Goal: Task Accomplishment & Management: Use online tool/utility

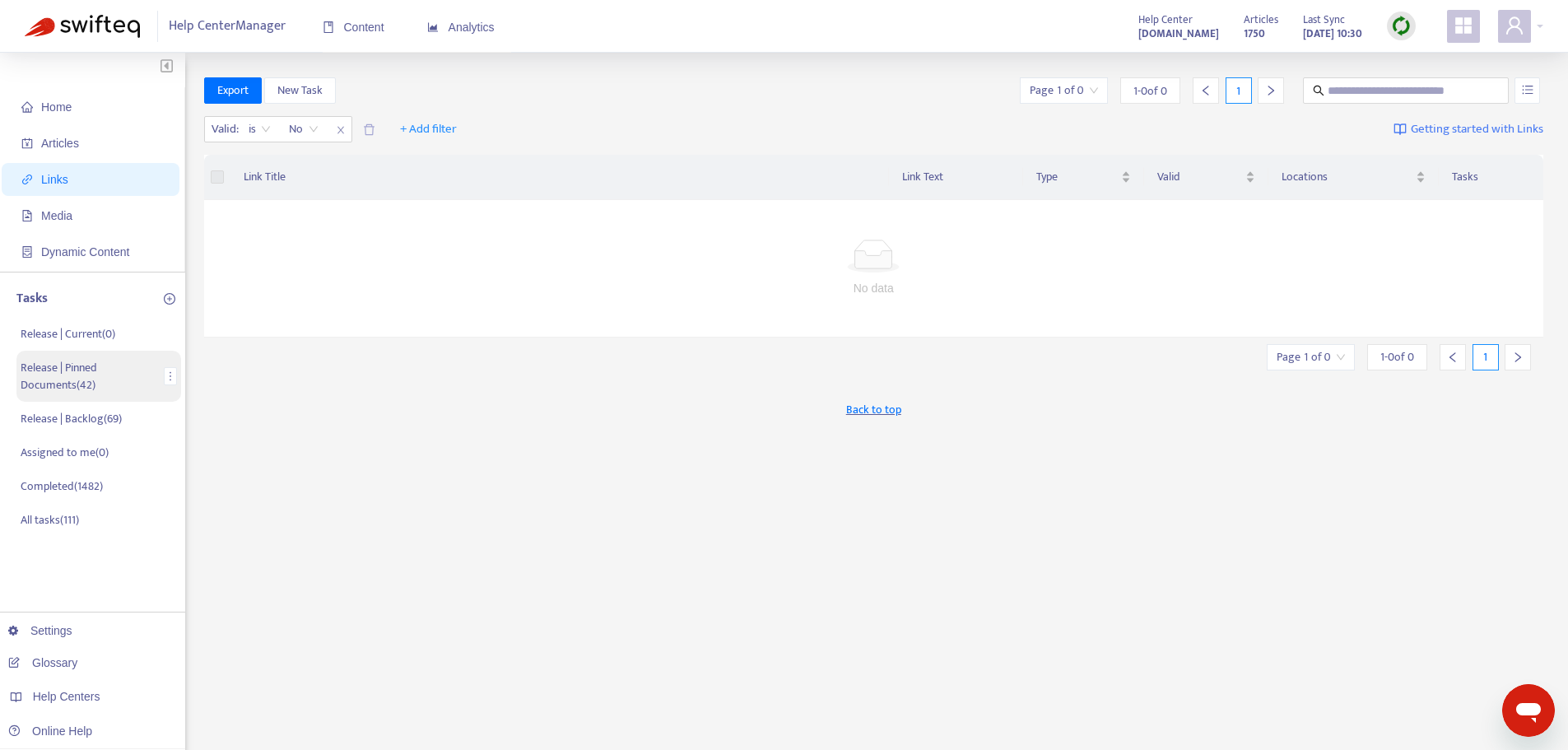
click at [73, 372] on p "Release | Pinned Documents ( 42 )" at bounding box center [89, 376] width 137 height 34
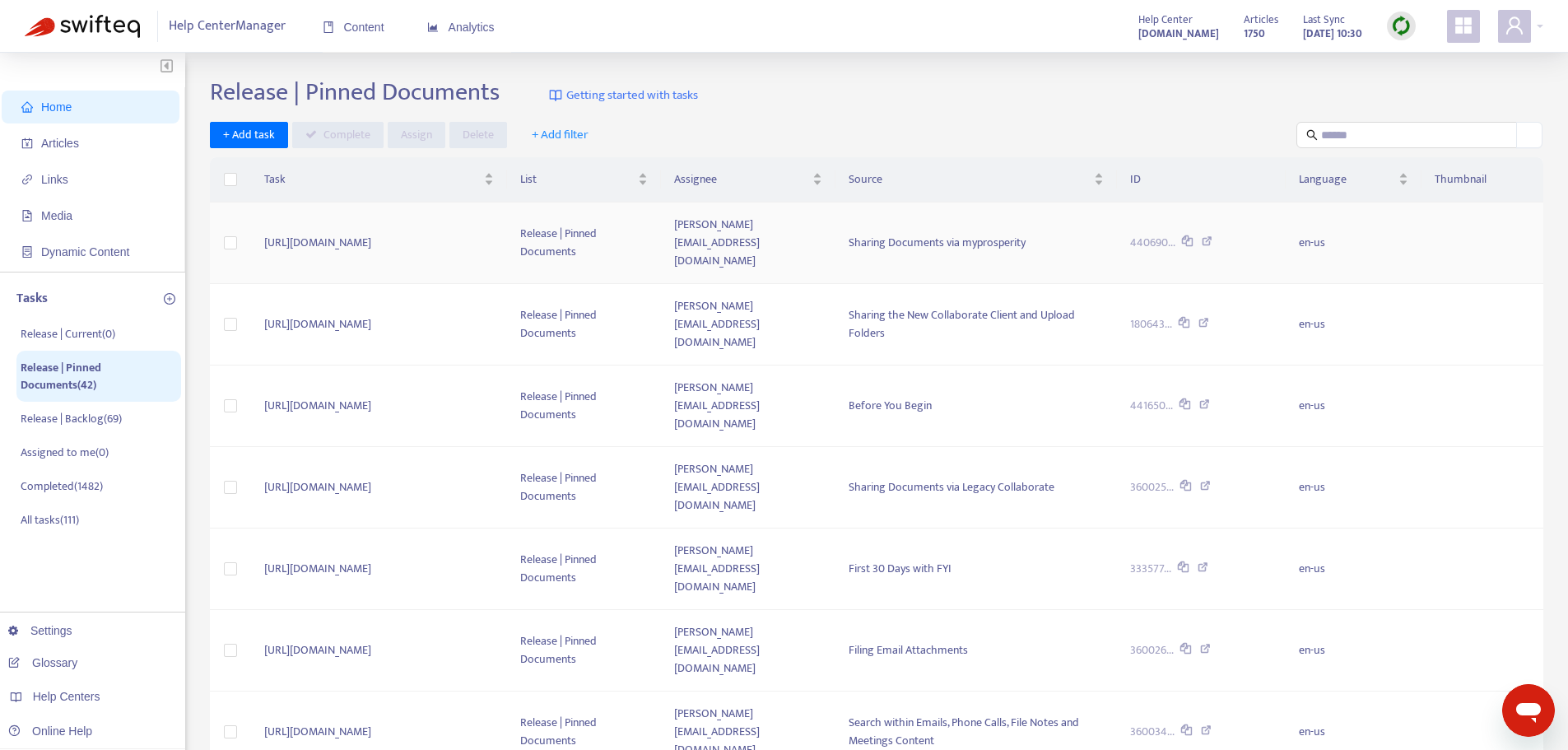
click at [1212, 237] on icon at bounding box center [1206, 243] width 10 height 15
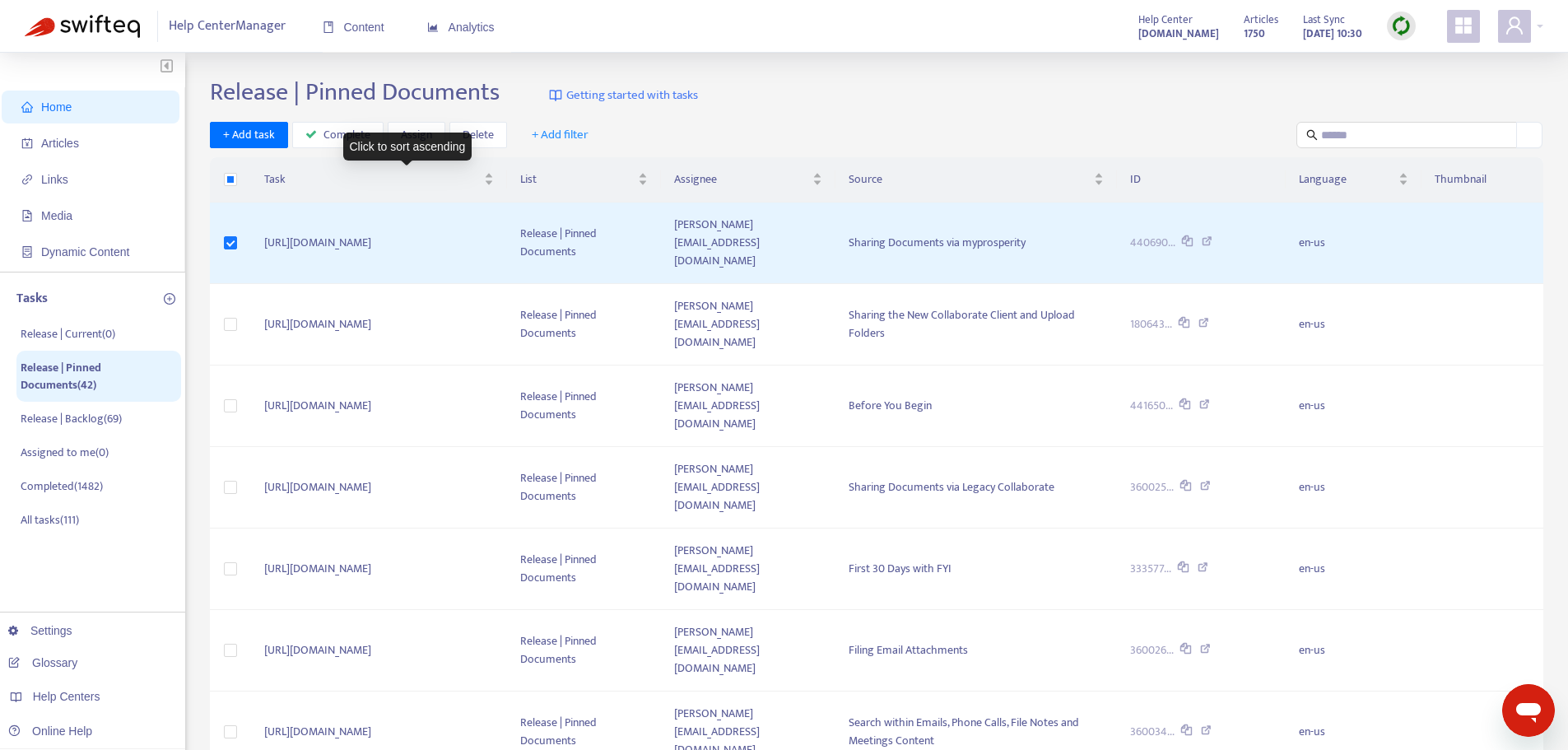
click at [362, 136] on div "Click to sort ascending" at bounding box center [408, 147] width 129 height 28
click at [313, 133] on icon "button" at bounding box center [310, 134] width 11 height 11
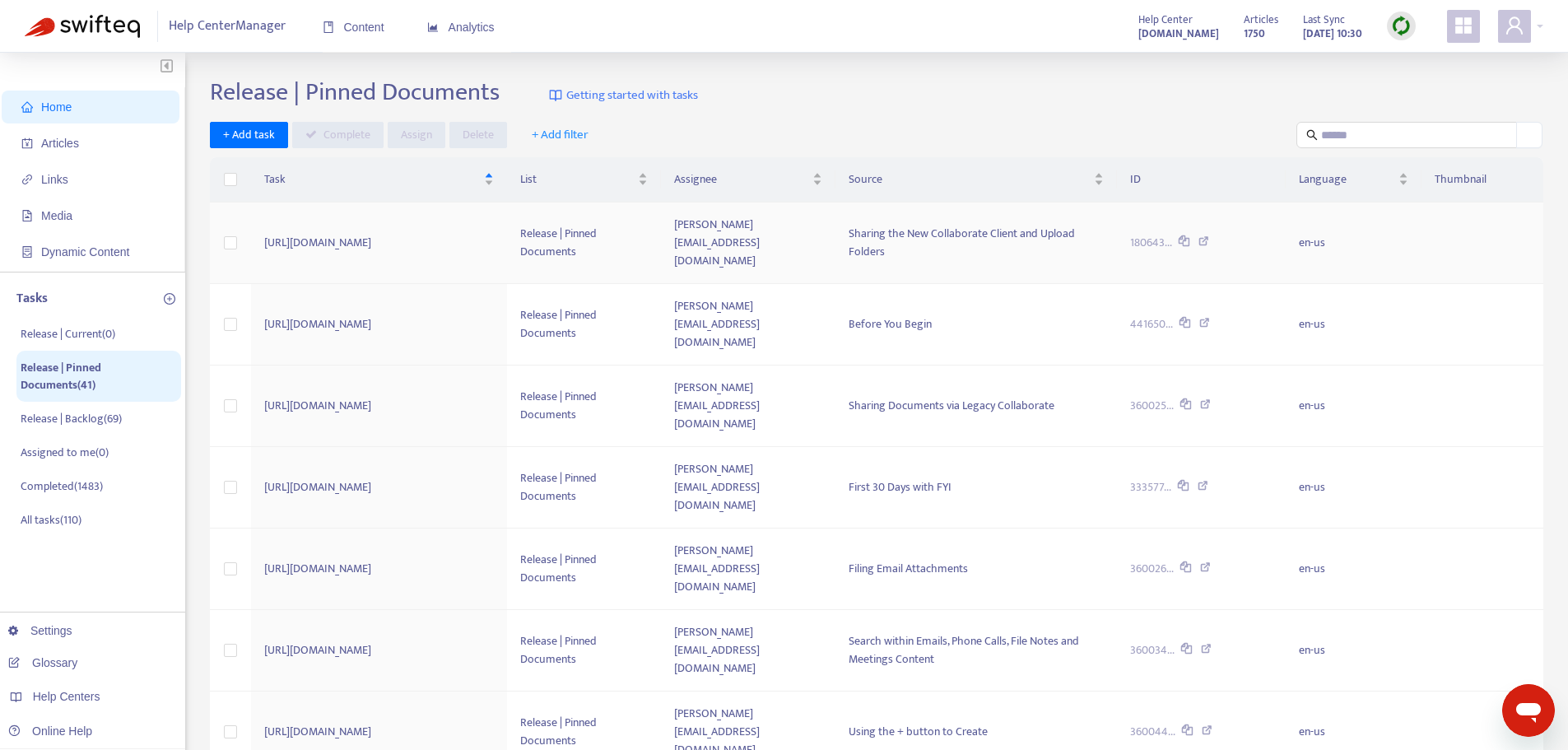
click at [1209, 237] on icon at bounding box center [1204, 243] width 10 height 15
click at [1210, 318] on icon at bounding box center [1205, 325] width 10 height 15
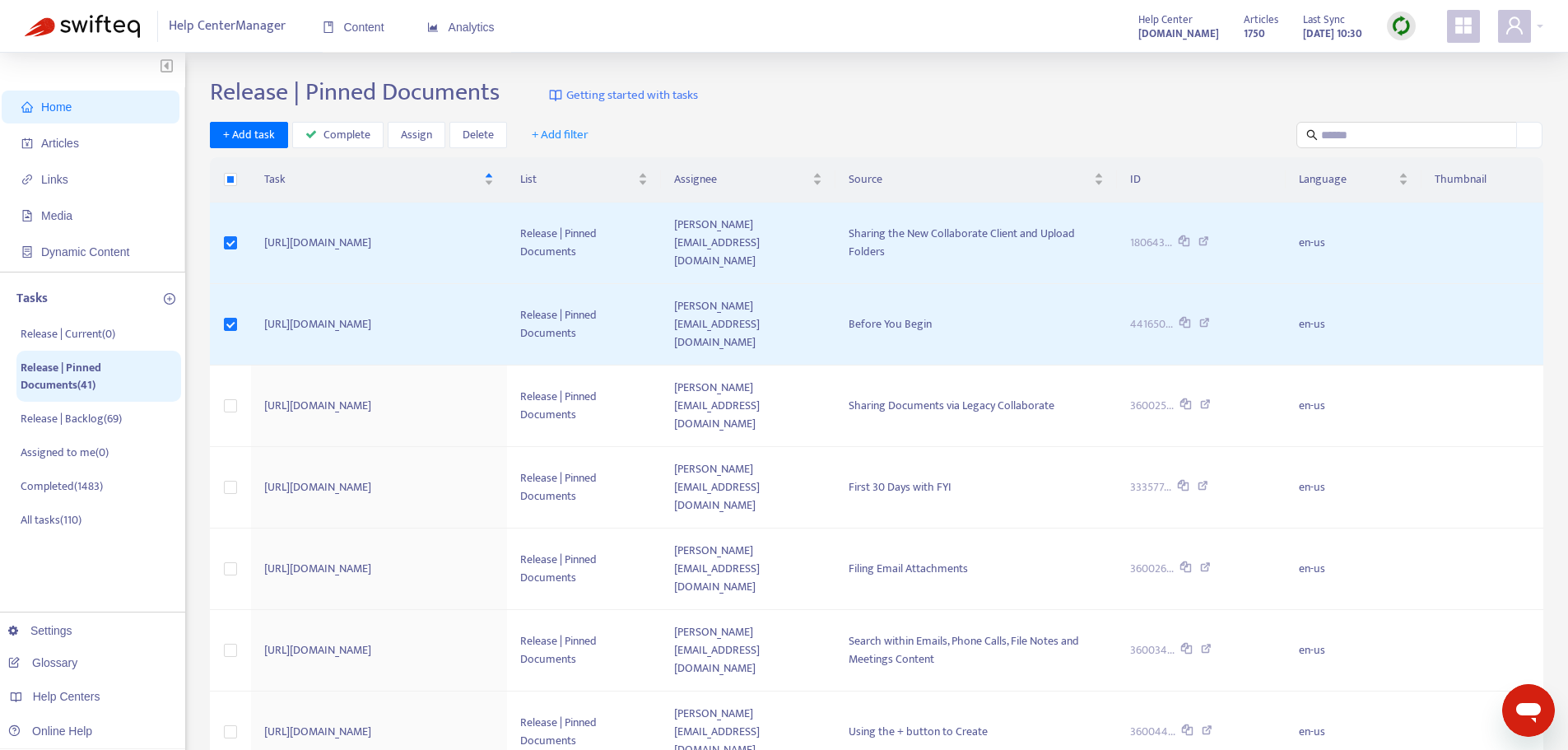
click at [344, 120] on div "Release | Pinned Documents Getting started with tasks + Add task Complete Assig…" at bounding box center [877, 579] width 1333 height 1005
click at [356, 135] on span "Complete" at bounding box center [346, 135] width 47 height 18
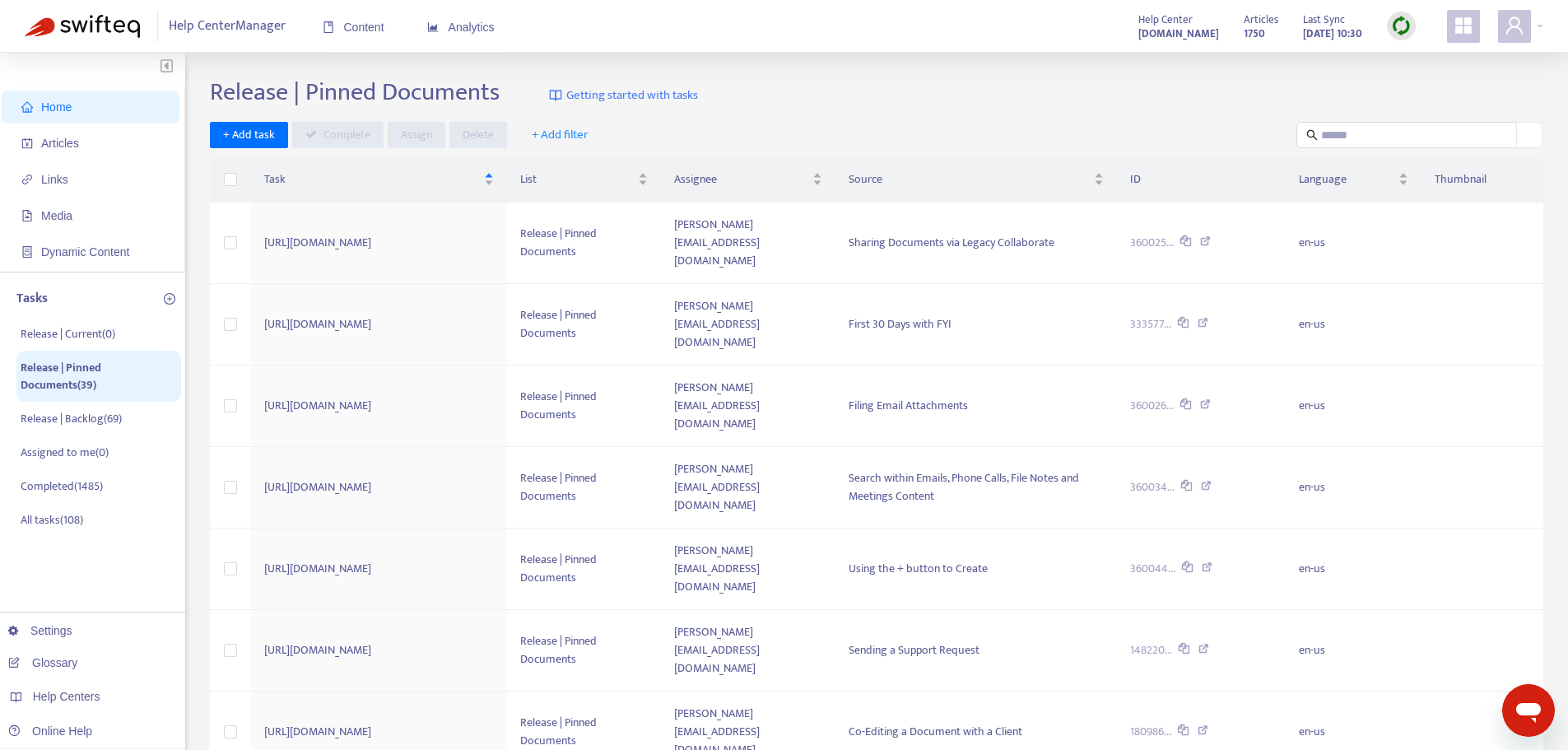
click at [981, 119] on div "Release | Pinned Documents Getting started with tasks + Add task Complete Assig…" at bounding box center [877, 579] width 1333 height 1005
click at [1211, 237] on icon at bounding box center [1205, 243] width 10 height 15
click at [507, 227] on td "[URL][DOMAIN_NAME]" at bounding box center [379, 243] width 256 height 81
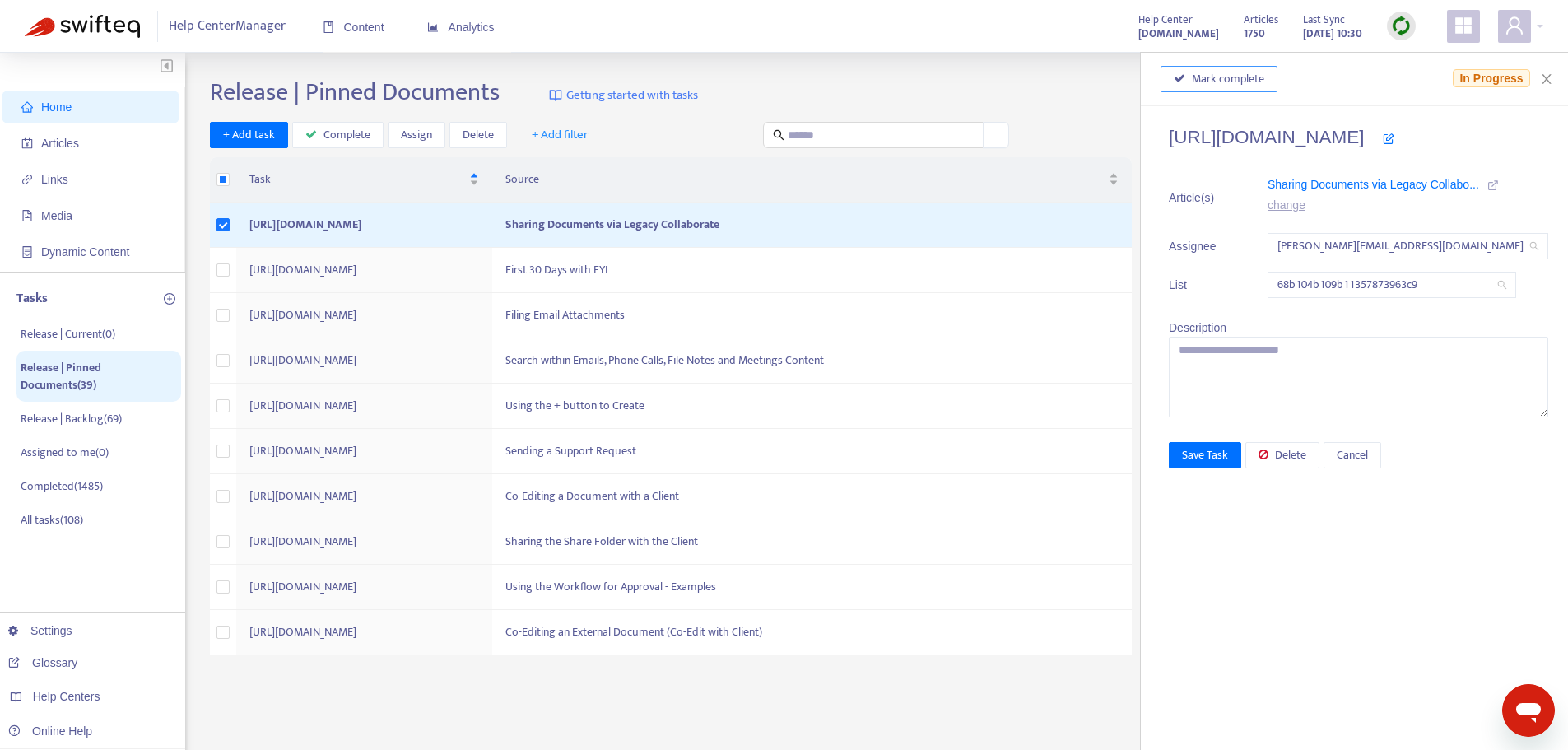
click at [1192, 75] on span "Mark complete" at bounding box center [1228, 79] width 73 height 18
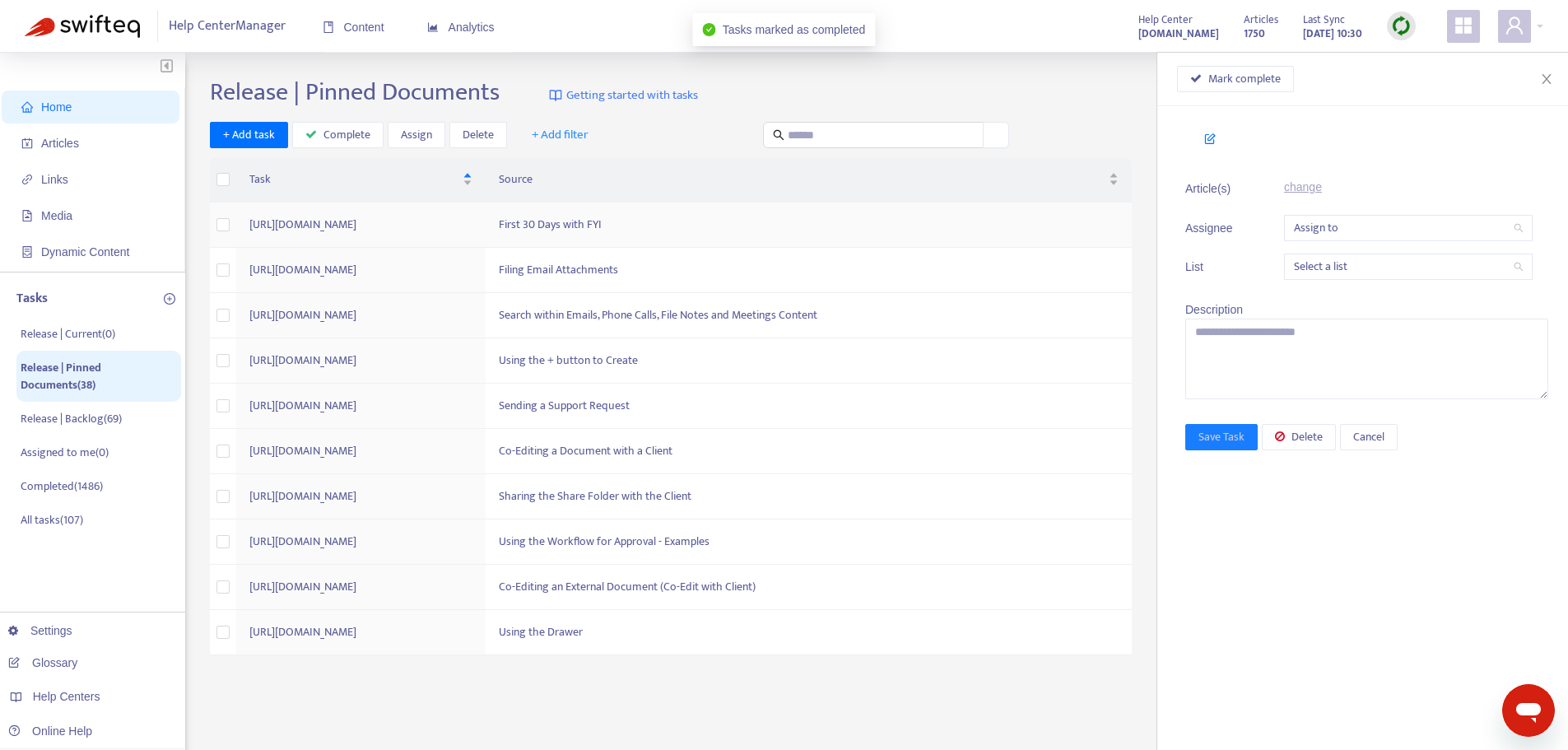
click at [887, 229] on td "First 30 Days with FYI" at bounding box center [809, 225] width 646 height 45
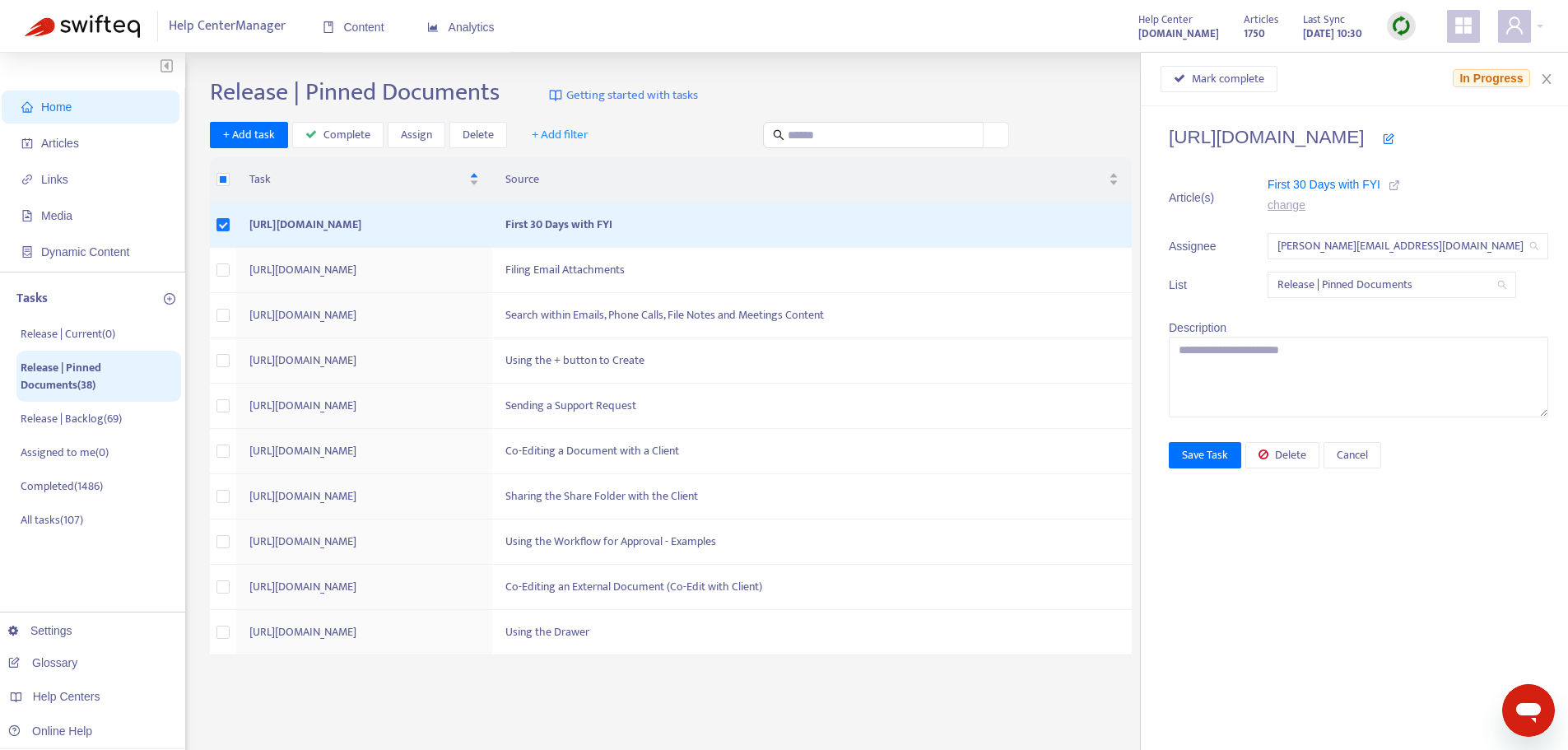
click at [1388, 183] on icon at bounding box center [1393, 184] width 11 height 11
click at [1550, 77] on icon "close" at bounding box center [1546, 79] width 13 height 13
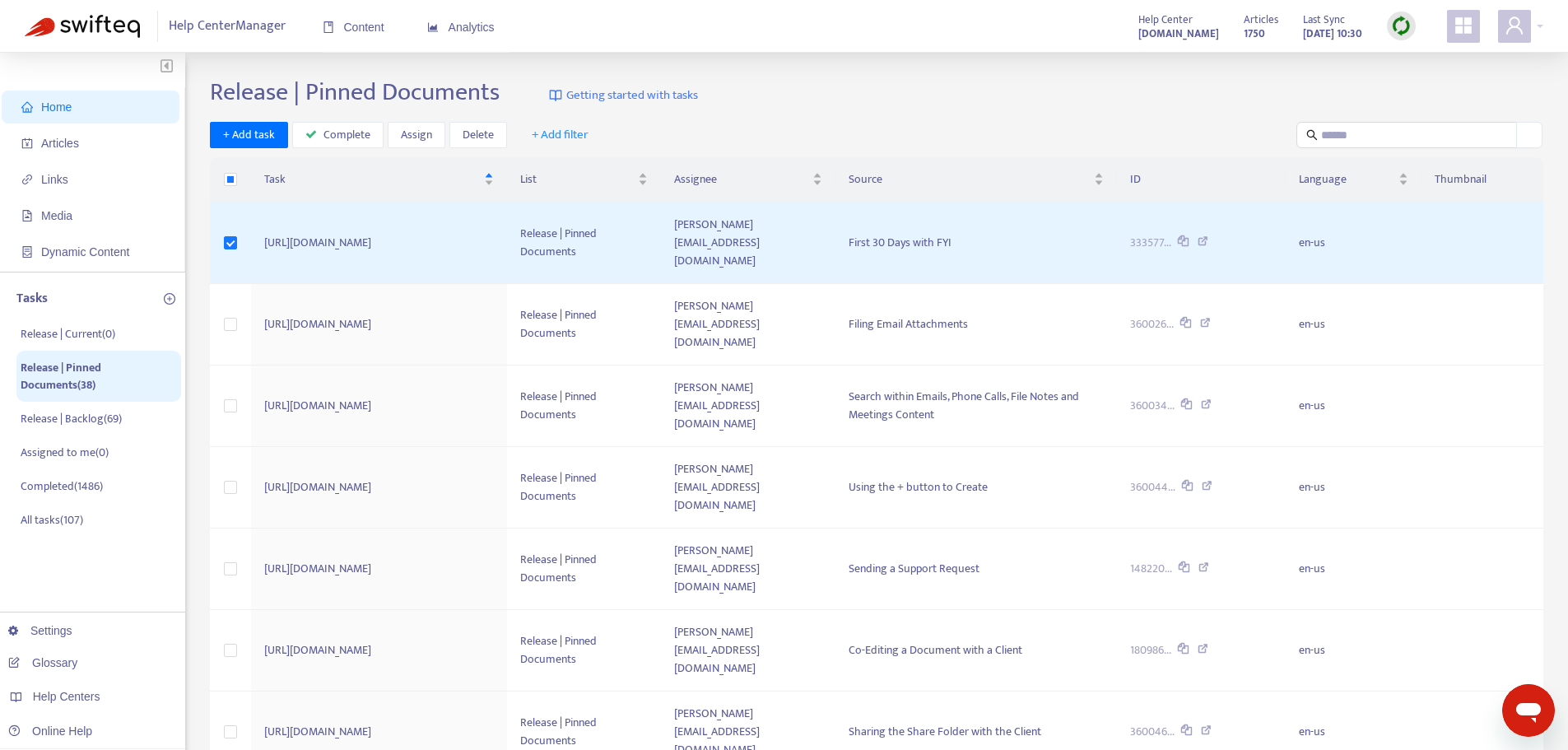
click at [582, 136] on span "+ Add filter" at bounding box center [560, 135] width 57 height 20
click at [817, 130] on div "+ Add task Complete Assign Delete + Add filter" at bounding box center [877, 135] width 1333 height 27
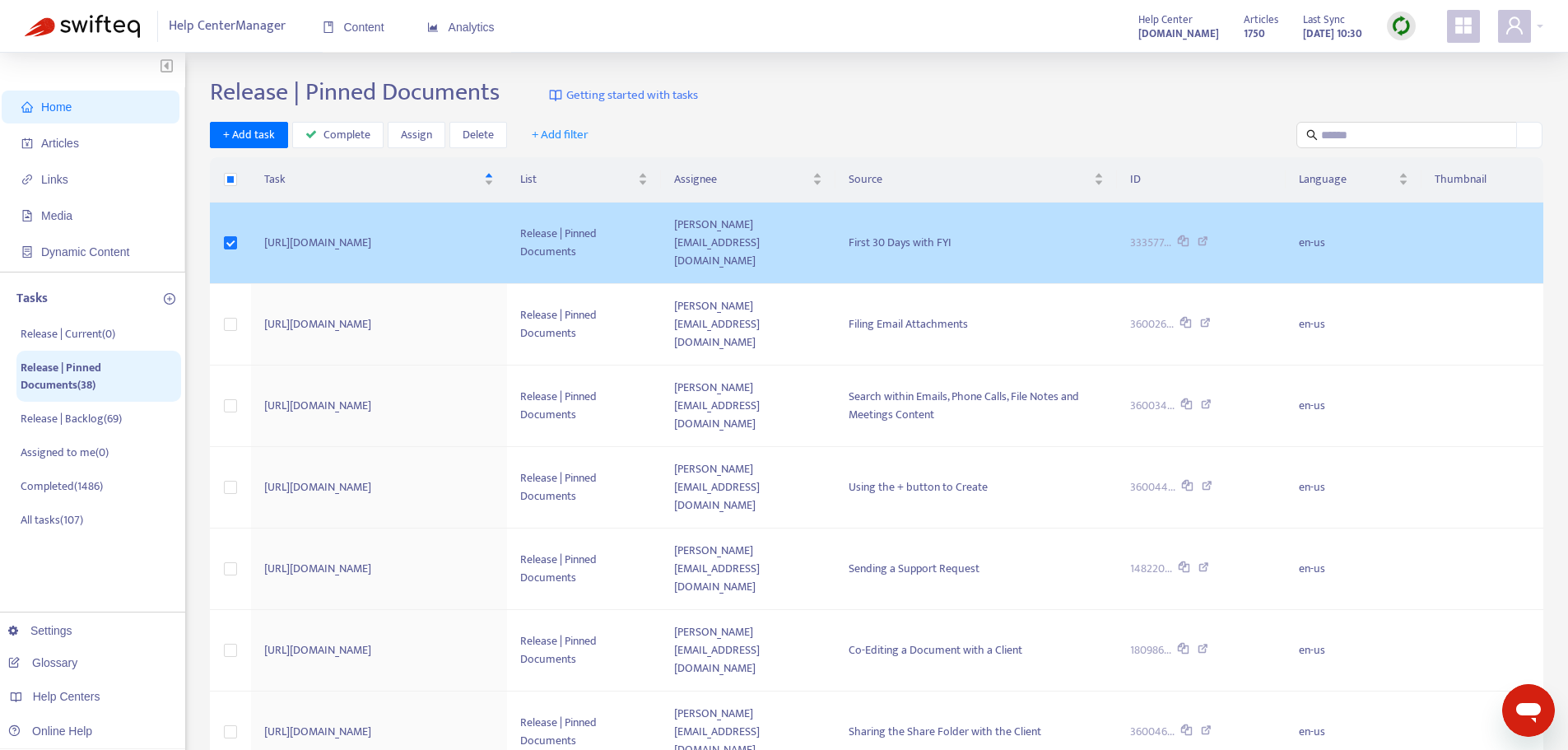
click at [765, 249] on td "[PERSON_NAME][EMAIL_ADDRESS][DOMAIN_NAME]" at bounding box center [748, 243] width 175 height 81
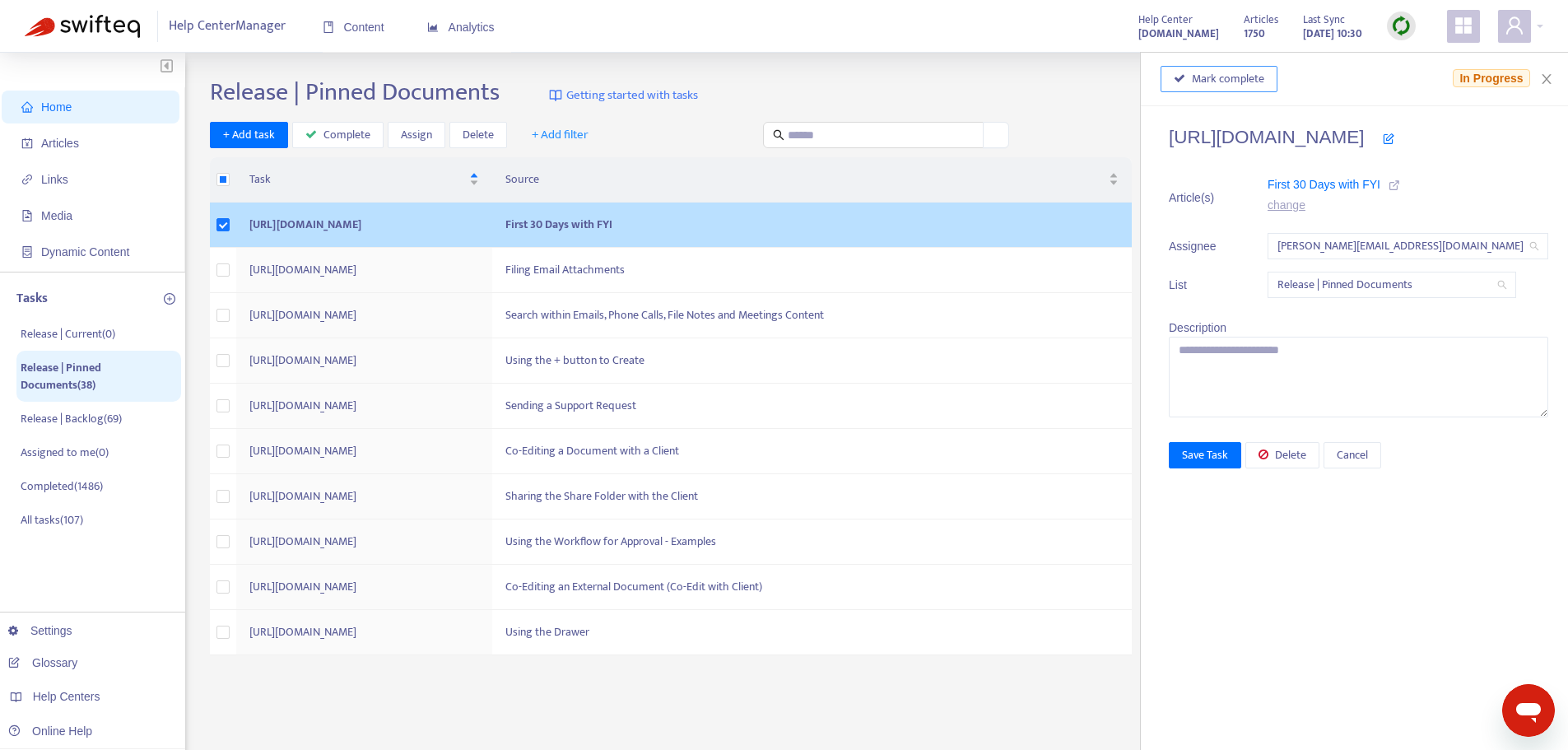
click at [1212, 70] on span "Mark complete" at bounding box center [1228, 79] width 73 height 18
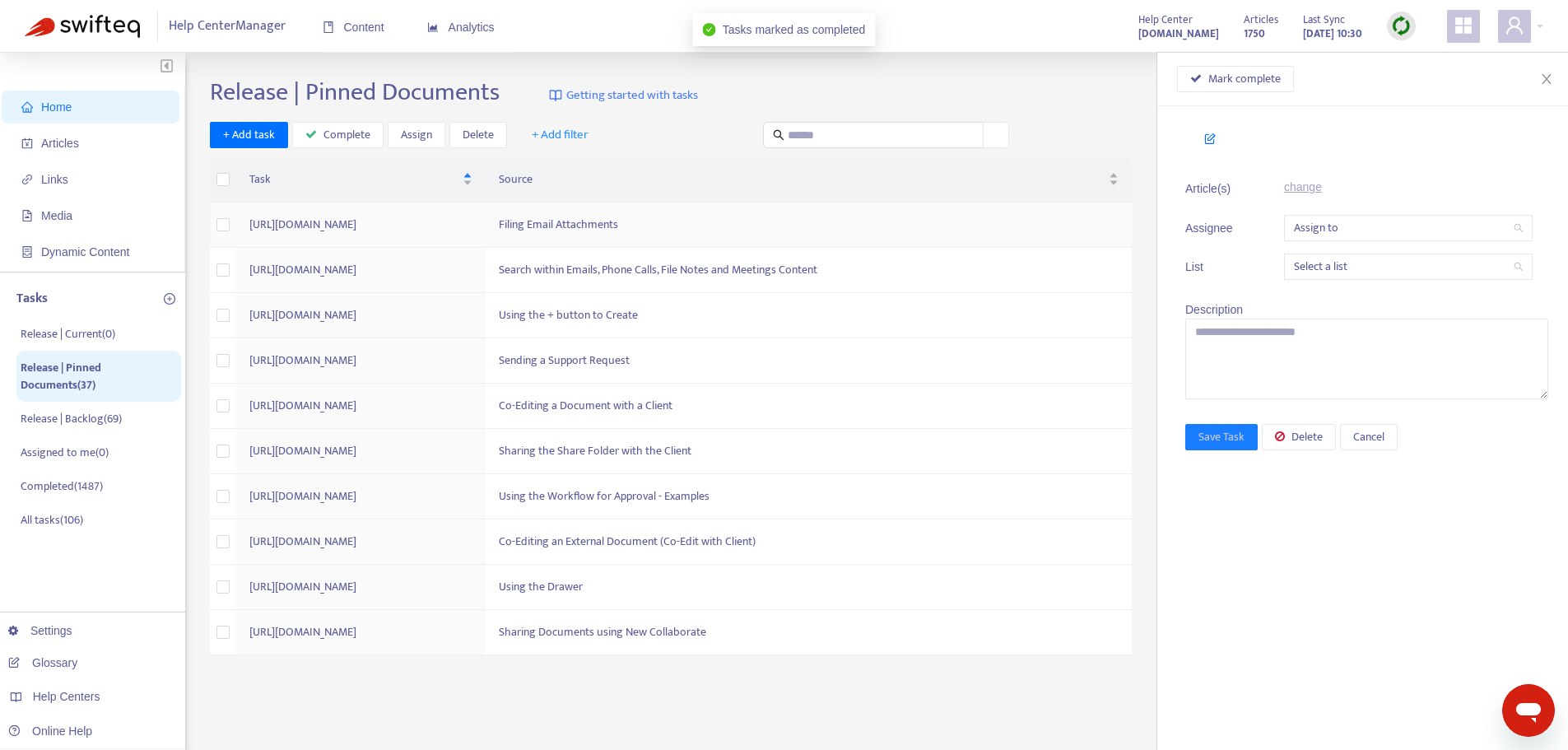
click at [853, 226] on td "Filing Email Attachments" at bounding box center [809, 225] width 646 height 45
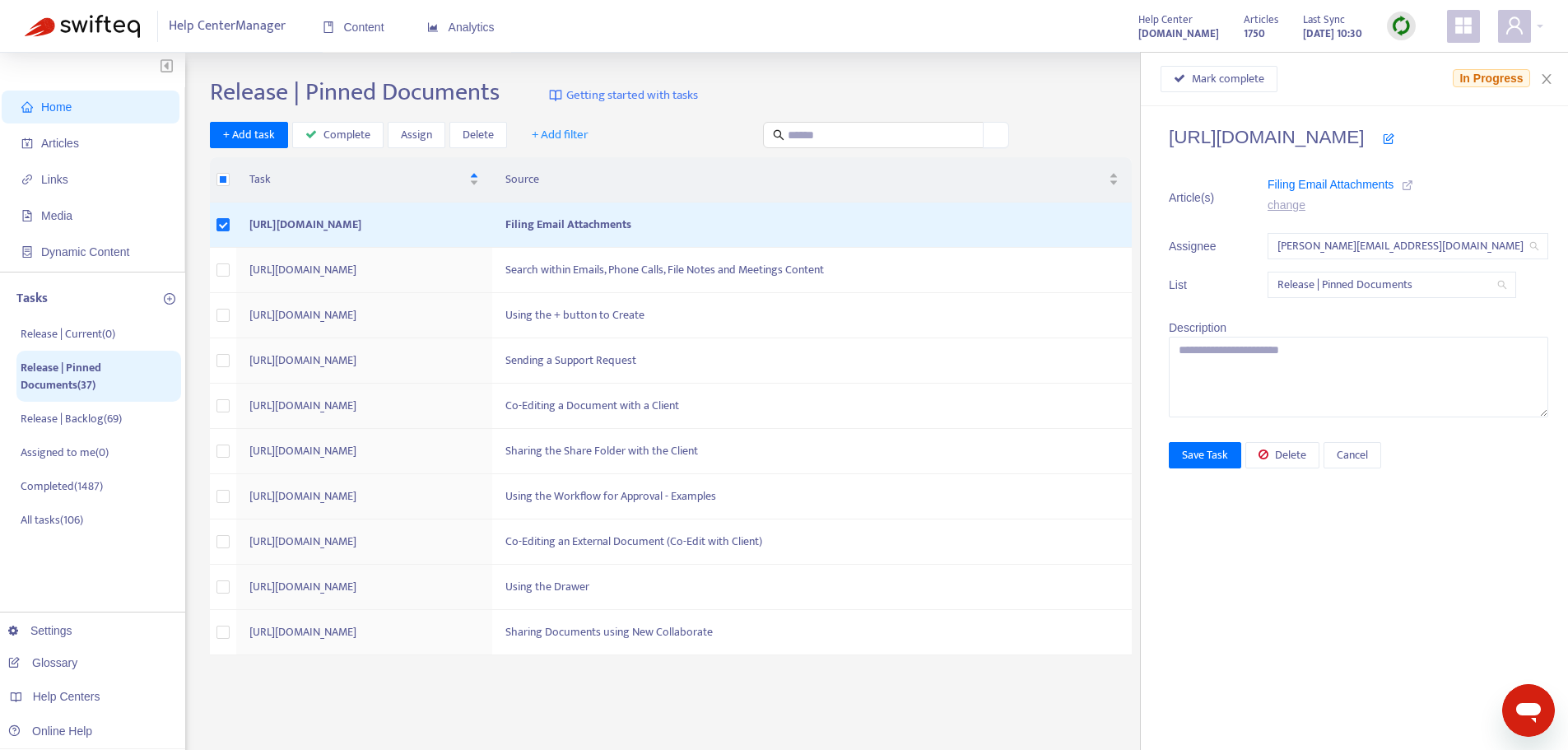
click at [1402, 185] on icon at bounding box center [1407, 184] width 11 height 11
